Goal: Transaction & Acquisition: Purchase product/service

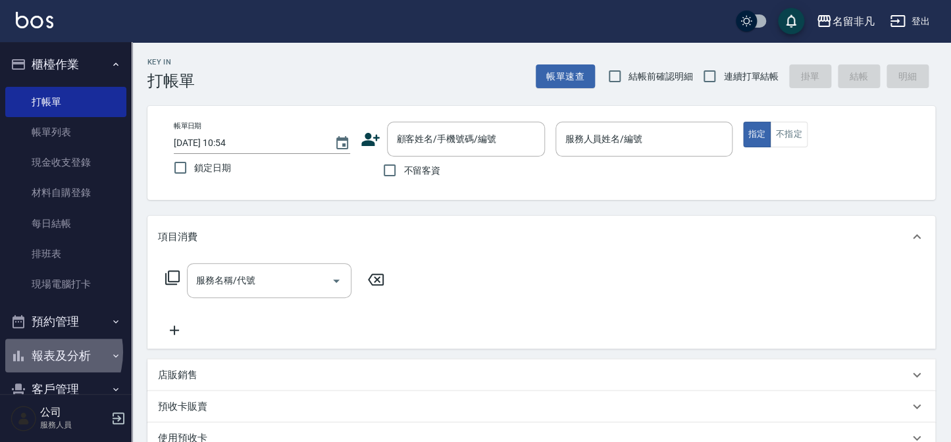
click at [36, 352] on button "報表及分析" at bounding box center [65, 356] width 121 height 34
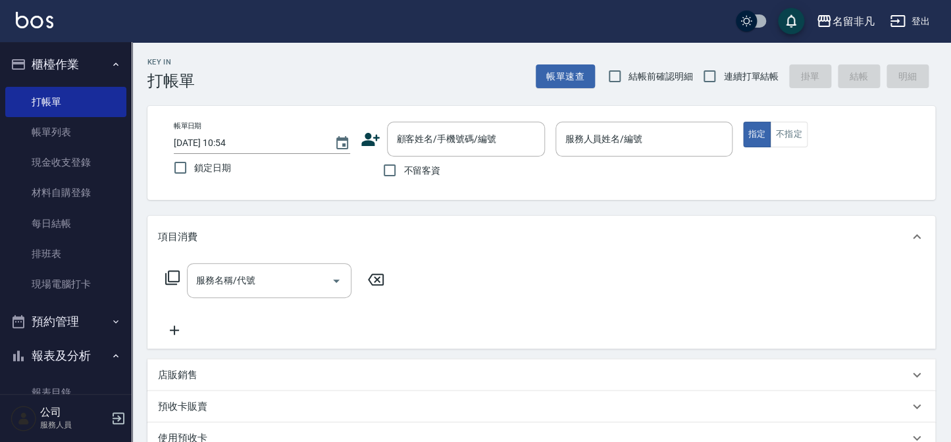
click at [36, 350] on button "報表及分析" at bounding box center [65, 356] width 121 height 34
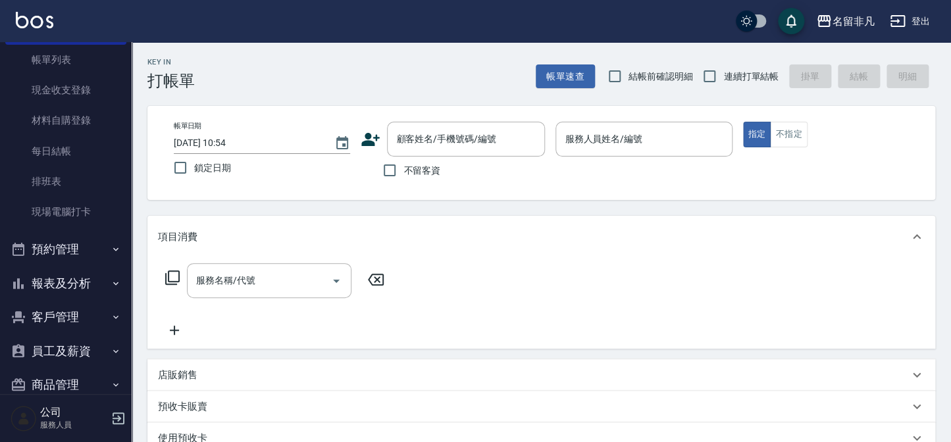
scroll to position [95, 0]
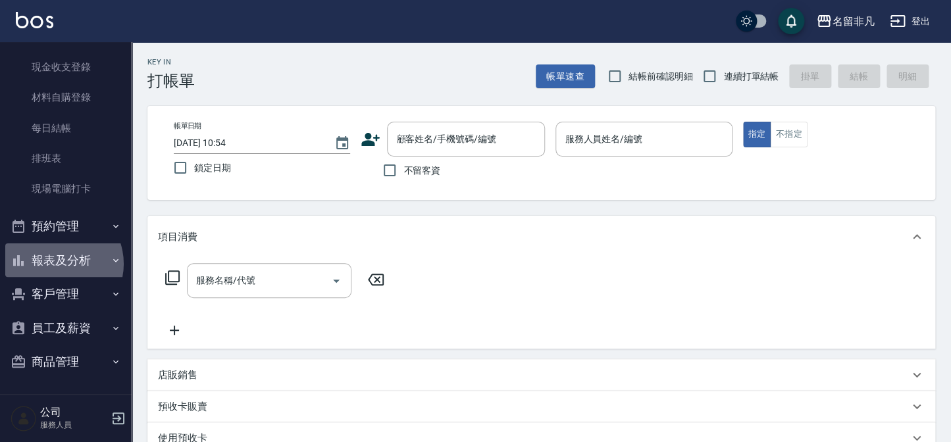
click at [56, 263] on button "報表及分析" at bounding box center [65, 260] width 121 height 34
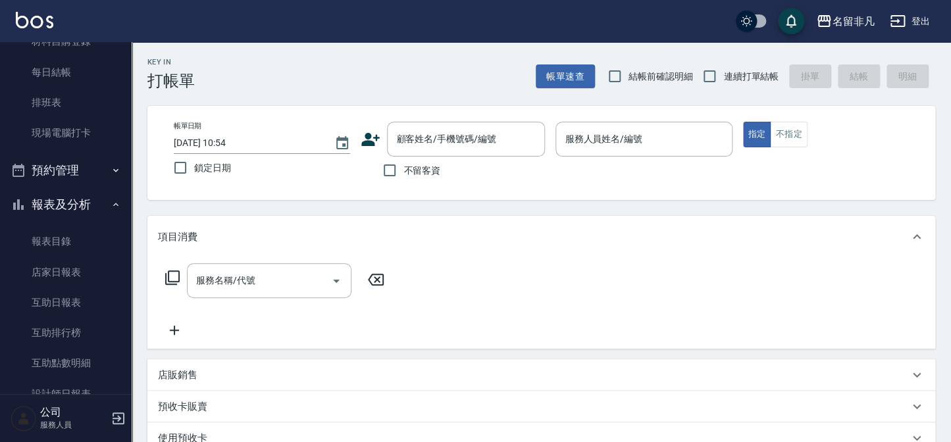
scroll to position [275, 0]
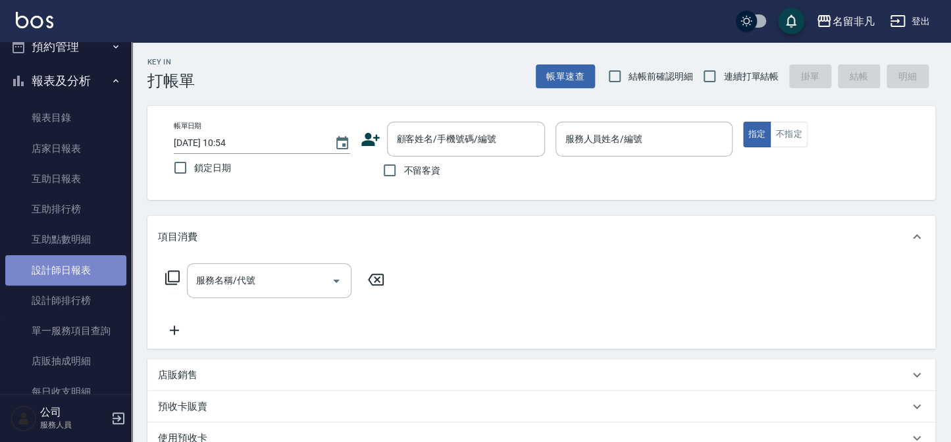
click at [85, 266] on link "設計師日報表" at bounding box center [65, 270] width 121 height 30
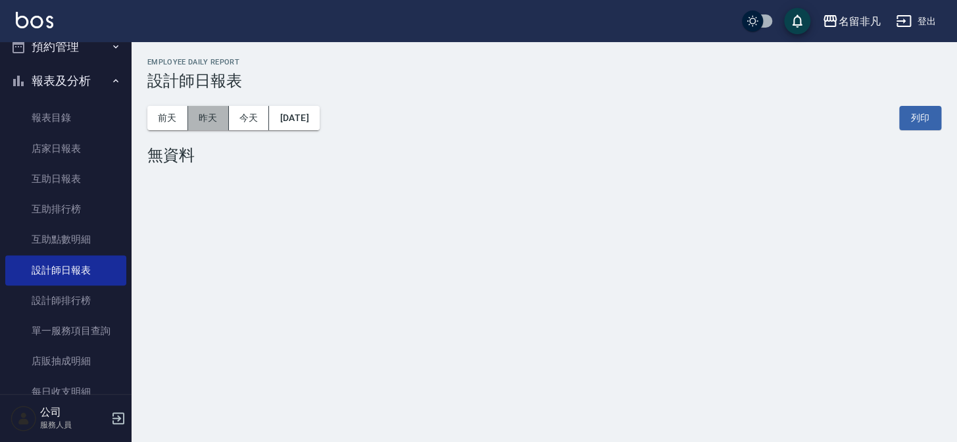
click at [191, 118] on button "昨天" at bounding box center [208, 118] width 41 height 24
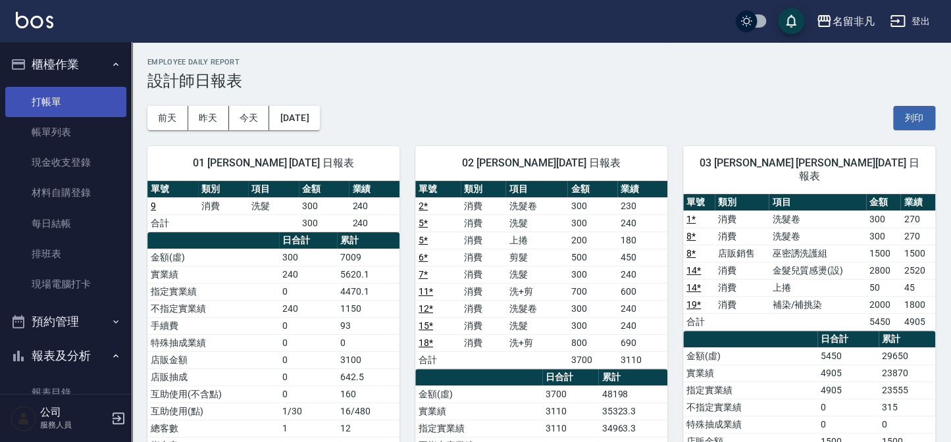
click at [62, 103] on link "打帳單" at bounding box center [65, 102] width 121 height 30
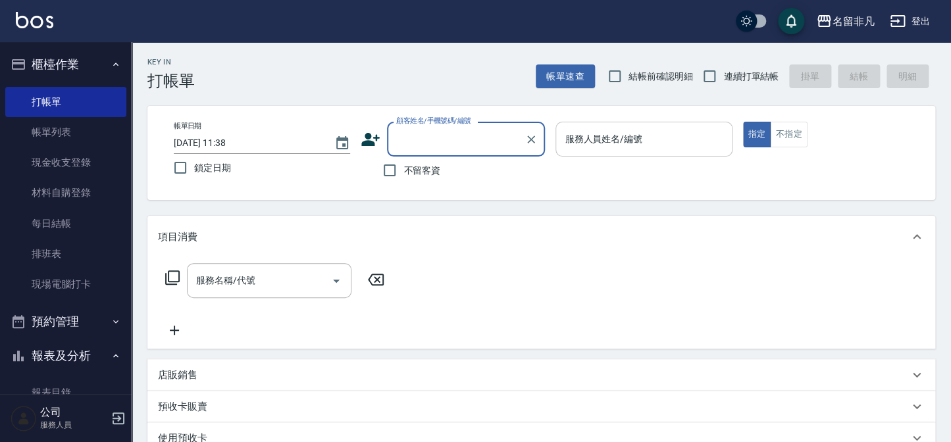
drag, startPoint x: 750, startPoint y: 131, endPoint x: 699, endPoint y: 138, distance: 51.2
click at [750, 131] on button "指定" at bounding box center [757, 135] width 28 height 26
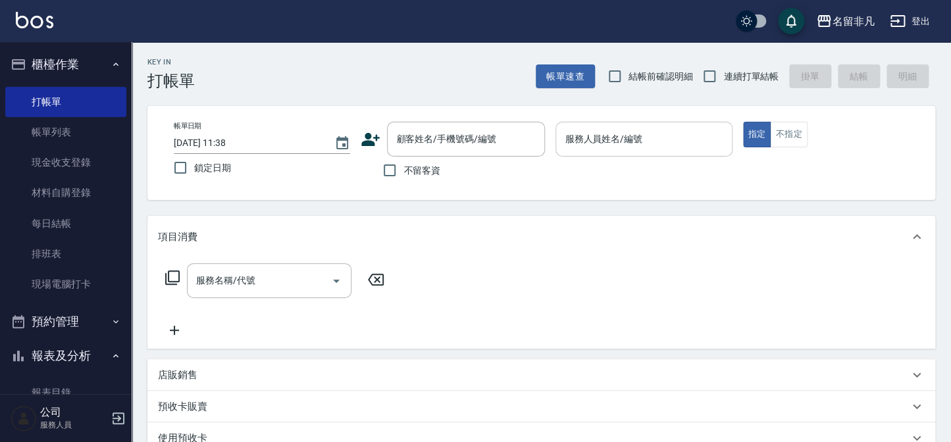
click at [696, 138] on input "服務人員姓名/編號" at bounding box center [643, 139] width 165 height 23
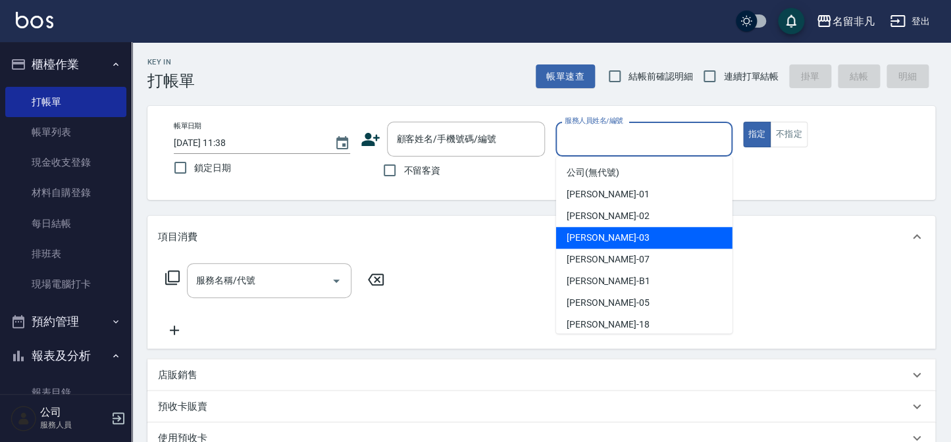
click at [625, 237] on div "[PERSON_NAME] -03" at bounding box center [644, 238] width 176 height 22
type input "[PERSON_NAME]-03"
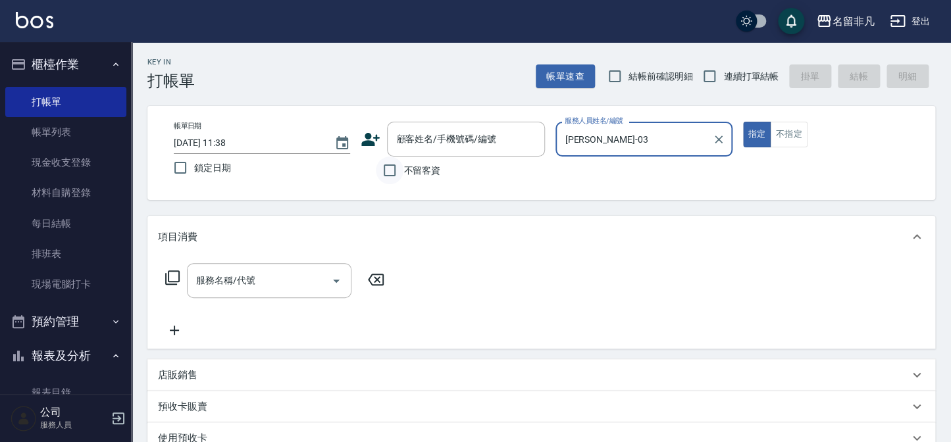
click at [388, 170] on input "不留客資" at bounding box center [390, 171] width 28 height 28
checkbox input "true"
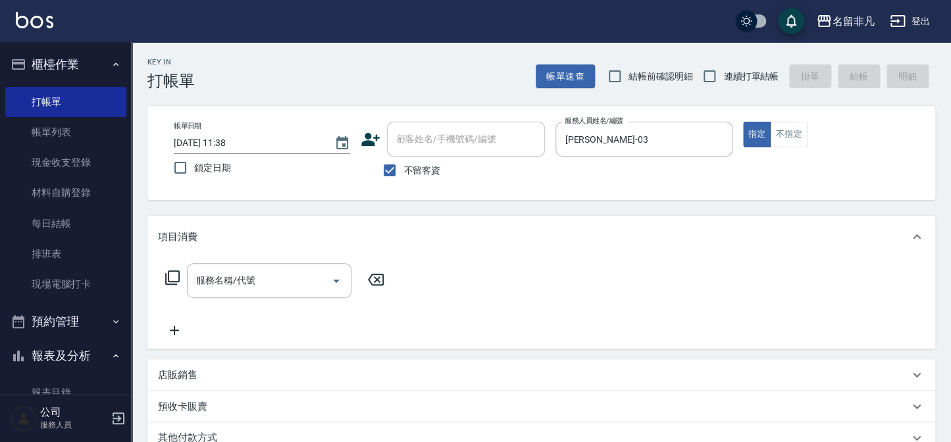
click at [171, 274] on icon at bounding box center [173, 278] width 16 height 16
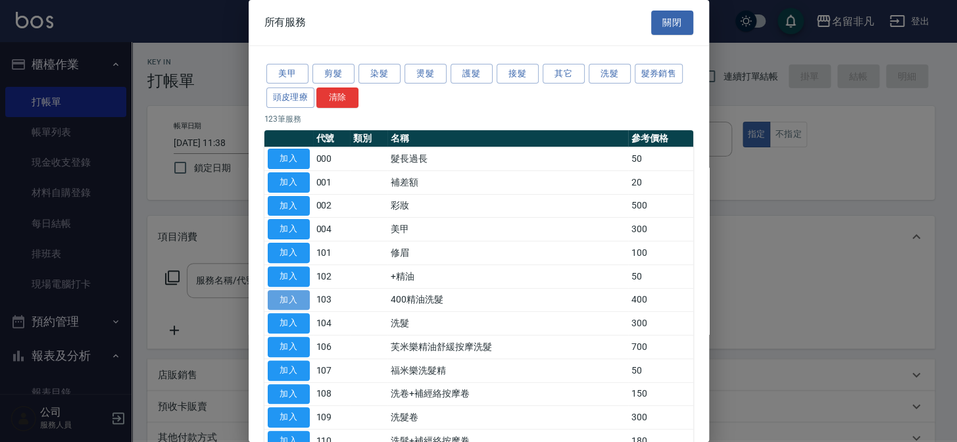
click at [290, 292] on button "加入" at bounding box center [289, 300] width 42 height 20
type input "400精油洗髮(103)"
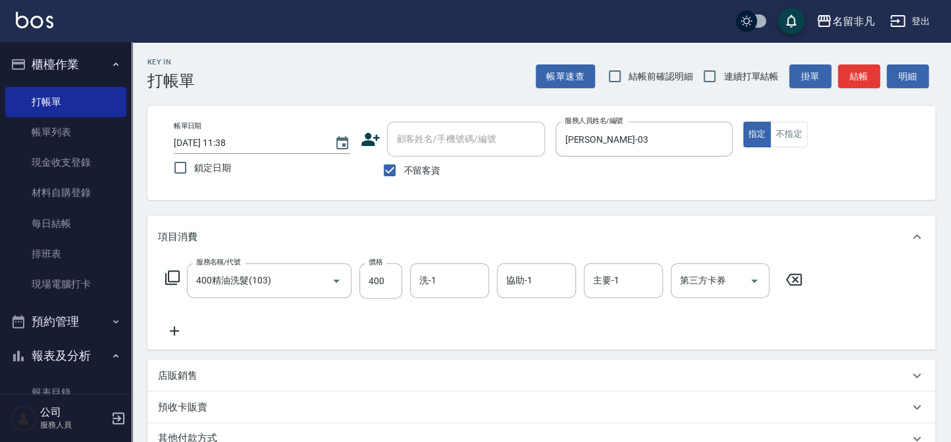
click at [174, 328] on icon at bounding box center [174, 330] width 9 height 9
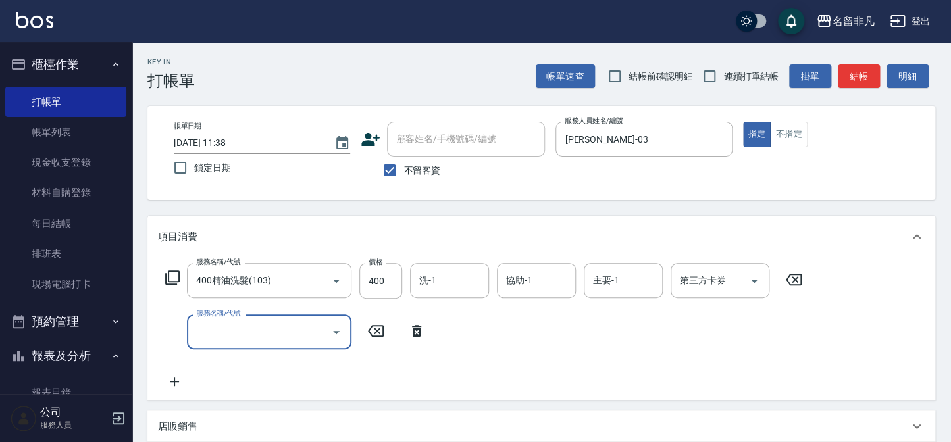
click at [174, 268] on div "服務名稱/代號 400精油洗髮(103) 服務名稱/代號 價格 400 價格 洗-1 洗-1 協助-1 協助-1 主要-1 主要-1 第三方卡券 第三方卡券" at bounding box center [484, 281] width 652 height 36
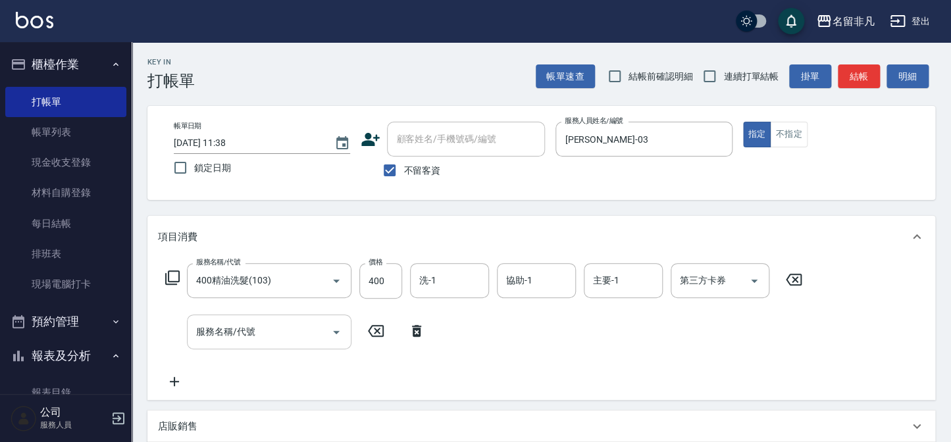
click at [230, 338] on input "服務名稱/代號" at bounding box center [259, 331] width 133 height 23
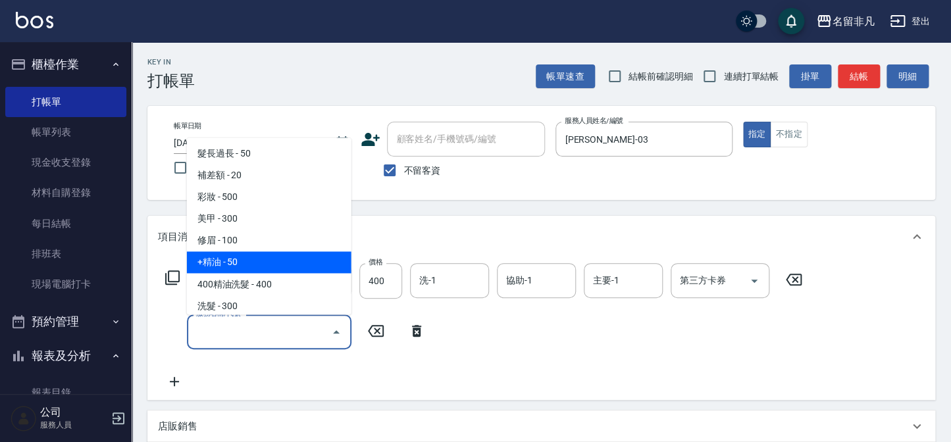
click at [172, 272] on icon at bounding box center [173, 278] width 16 height 16
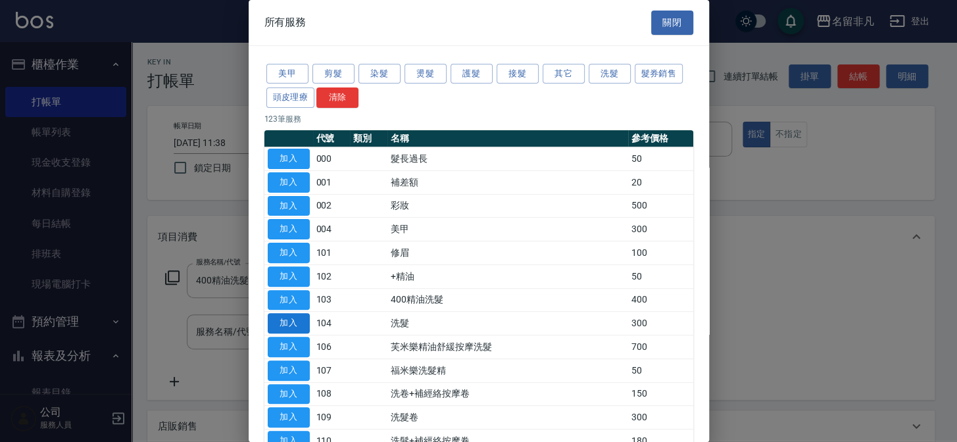
click at [287, 321] on button "加入" at bounding box center [289, 323] width 42 height 20
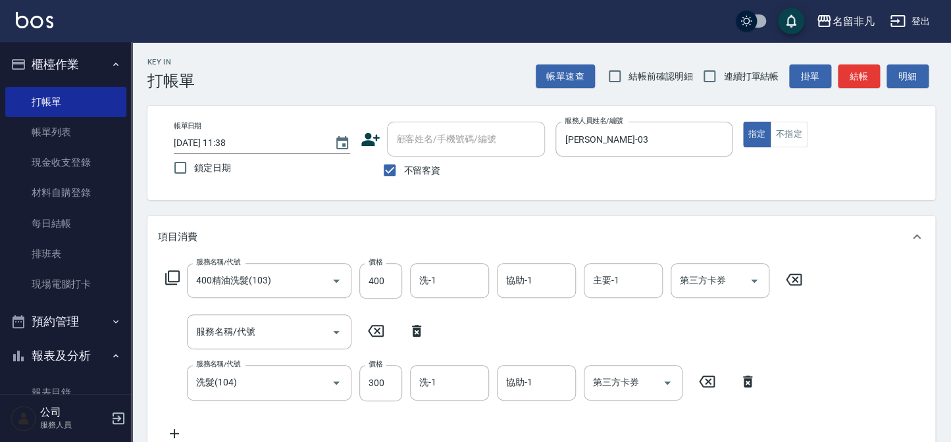
click at [414, 328] on icon at bounding box center [416, 331] width 9 height 12
type input "洗髮(104)"
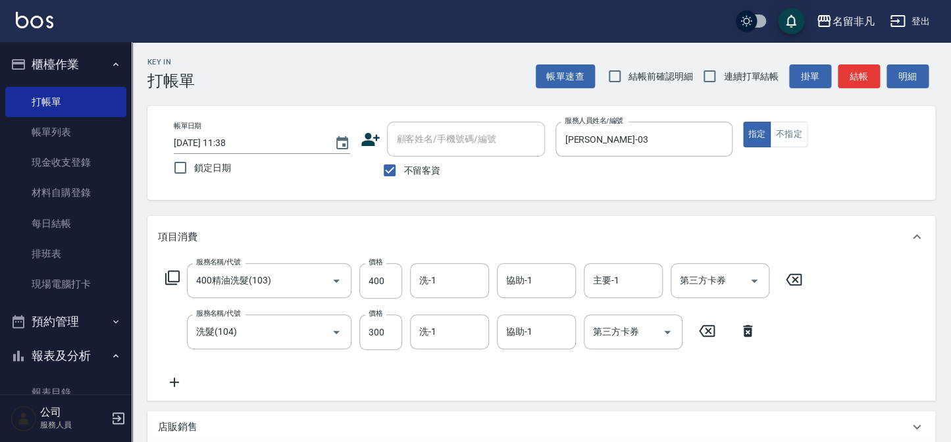
click at [175, 379] on icon at bounding box center [174, 382] width 33 height 16
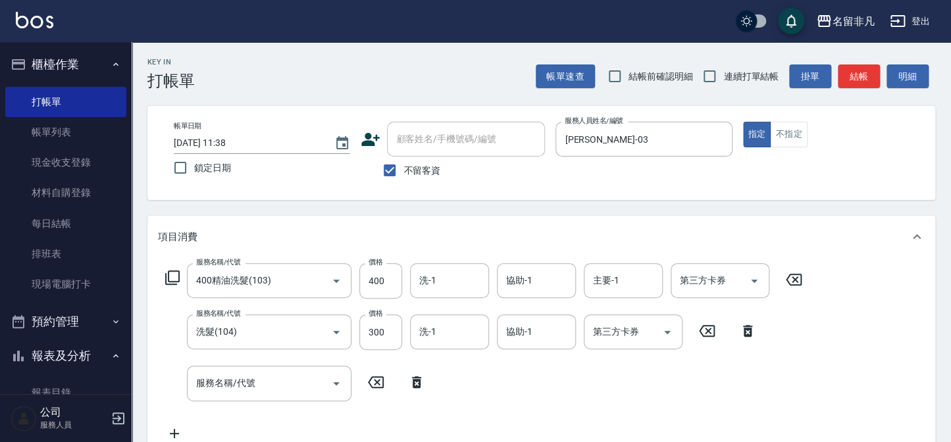
click at [176, 276] on icon at bounding box center [173, 278] width 16 height 16
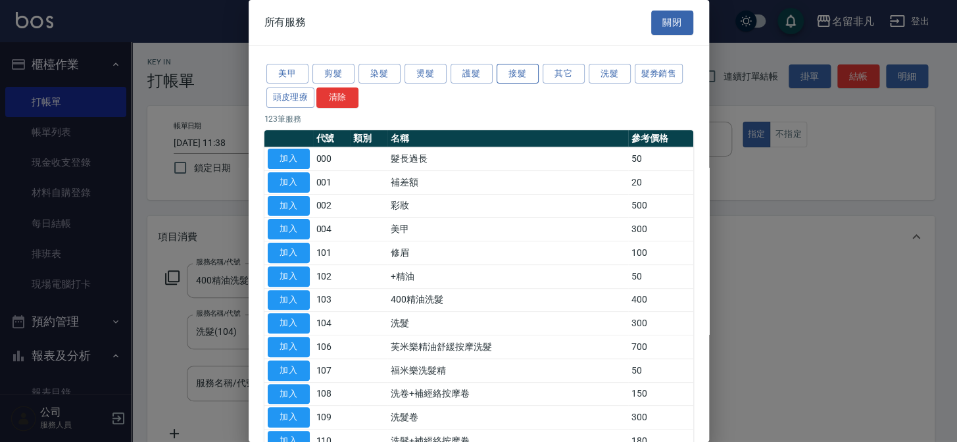
click at [513, 74] on button "接髮" at bounding box center [518, 74] width 42 height 20
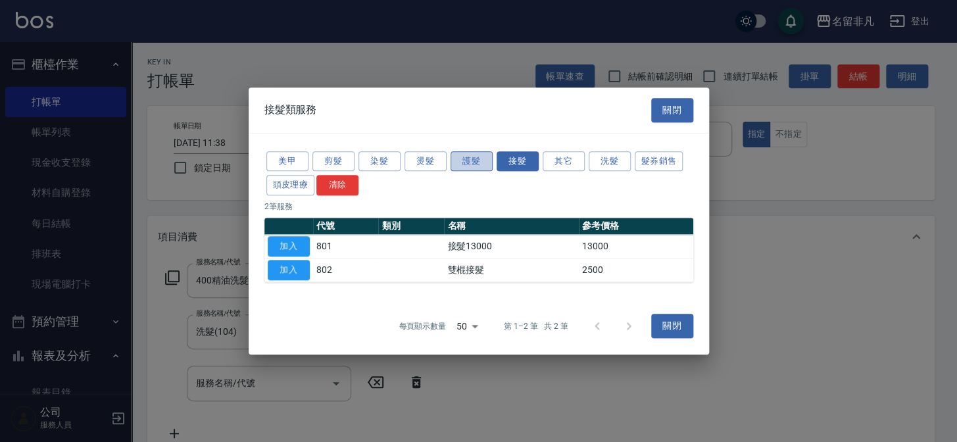
click at [465, 151] on button "護髮" at bounding box center [472, 161] width 42 height 20
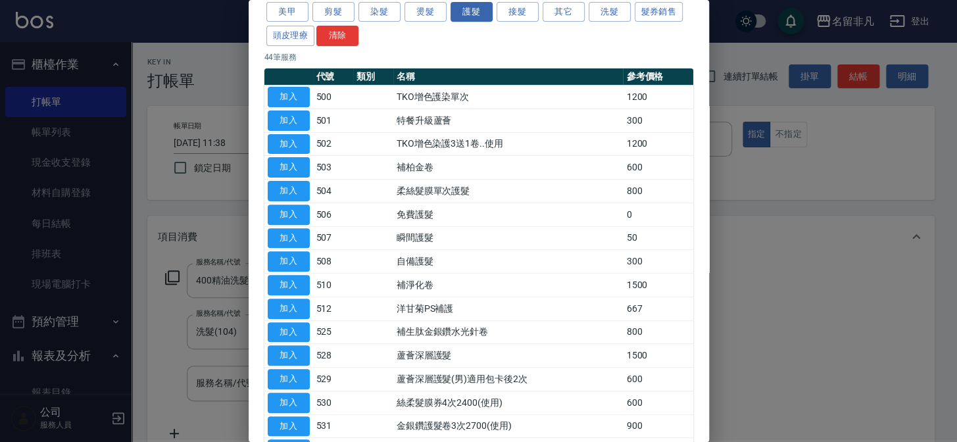
scroll to position [119, 0]
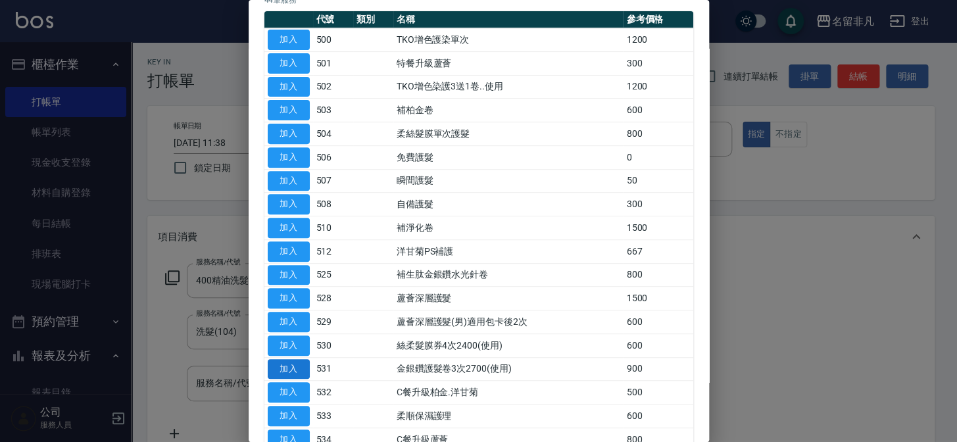
click at [299, 361] on button "加入" at bounding box center [289, 369] width 42 height 20
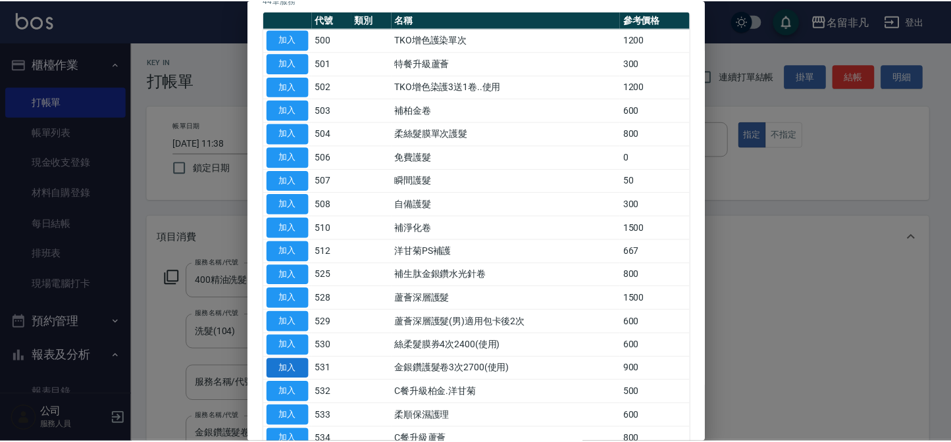
scroll to position [3, 0]
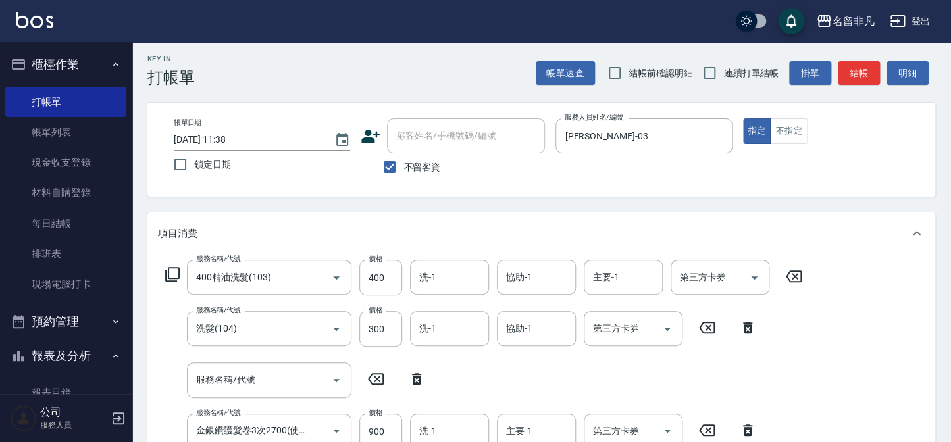
click at [417, 381] on icon at bounding box center [416, 379] width 33 height 16
type input "金銀鑽護髮卷3次2700(使用)(531)"
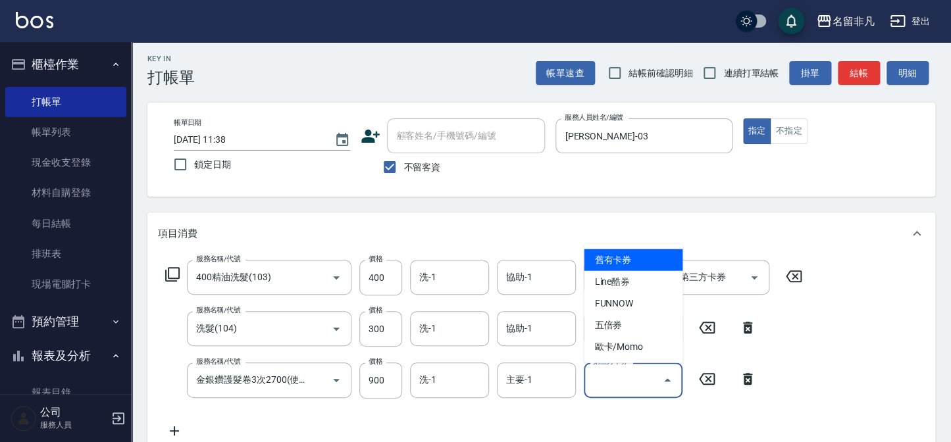
click at [599, 381] on div "第三方卡券 第三方卡券" at bounding box center [633, 380] width 99 height 35
click at [640, 257] on span "舊有卡券" at bounding box center [633, 260] width 99 height 22
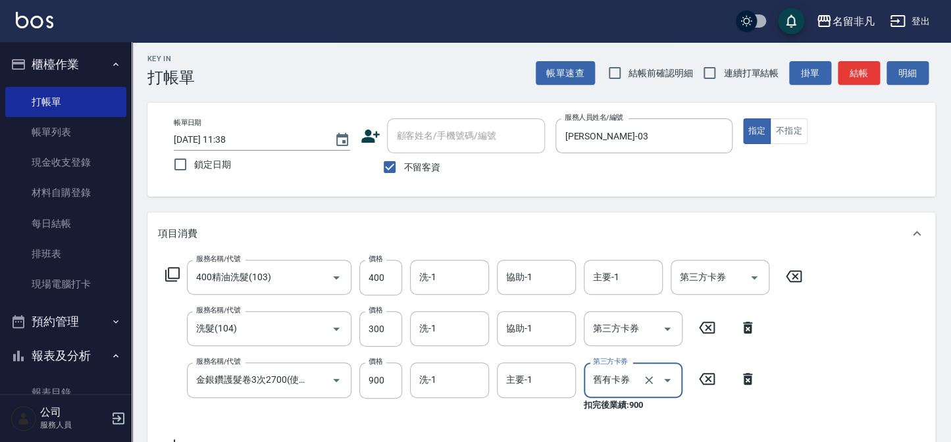
type input "舊有卡券"
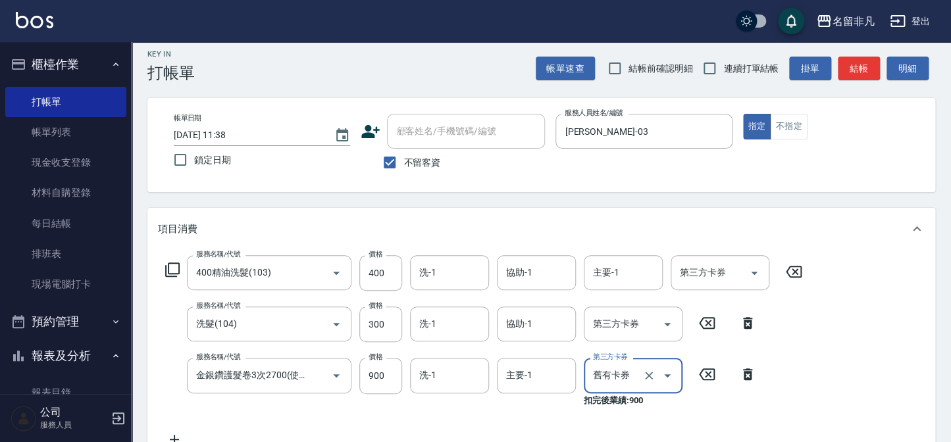
scroll to position [7, 0]
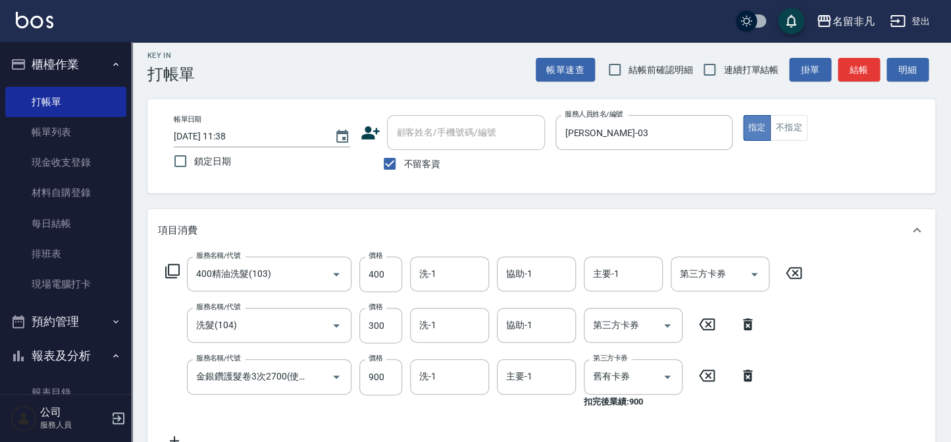
click at [755, 125] on button "指定" at bounding box center [757, 128] width 28 height 26
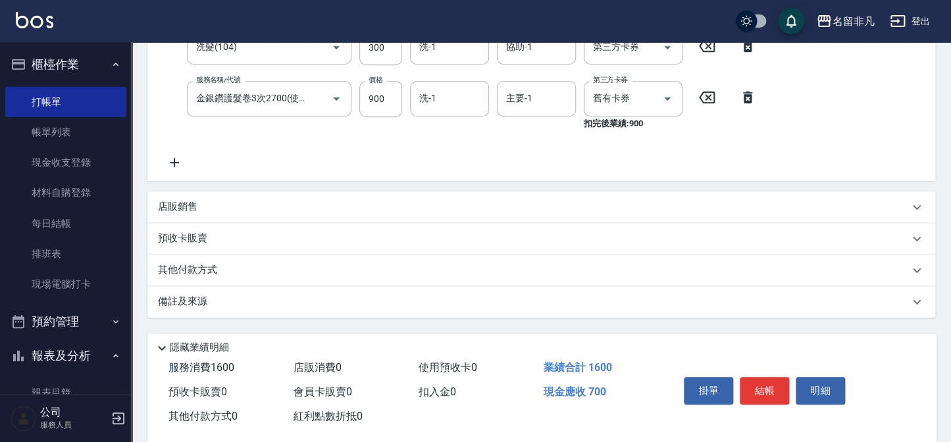
scroll to position [306, 0]
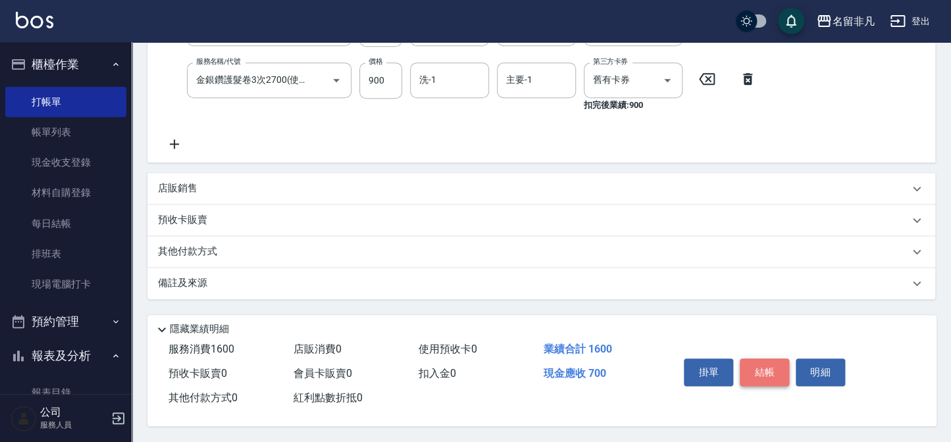
click at [749, 363] on button "結帳" at bounding box center [764, 373] width 49 height 28
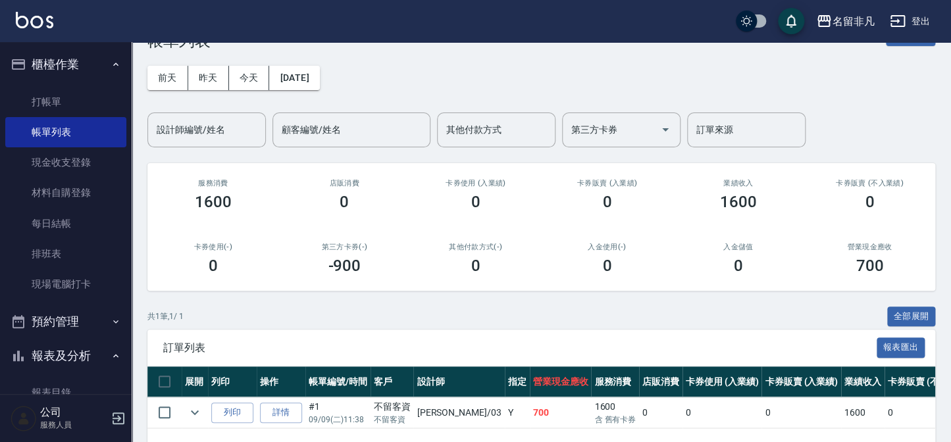
scroll to position [87, 0]
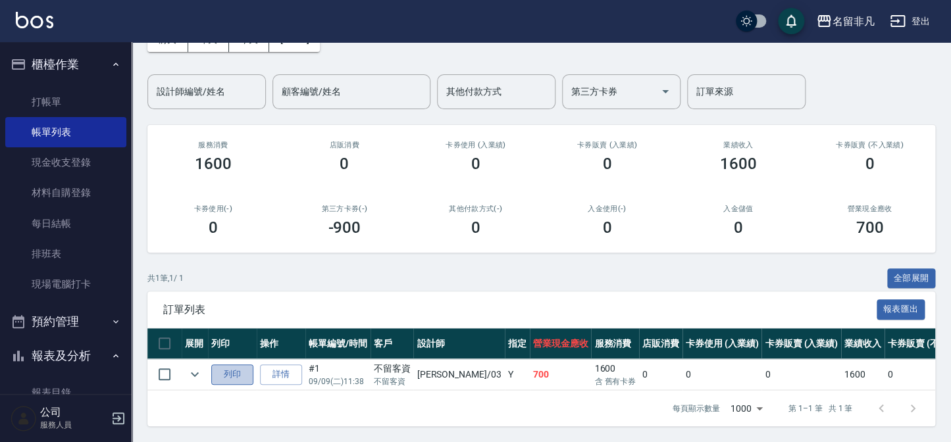
click at [238, 365] on button "列印" at bounding box center [232, 375] width 42 height 20
click at [211, 365] on button "列印" at bounding box center [232, 375] width 42 height 20
